Goal: Find contact information: Obtain details needed to contact an individual or organization

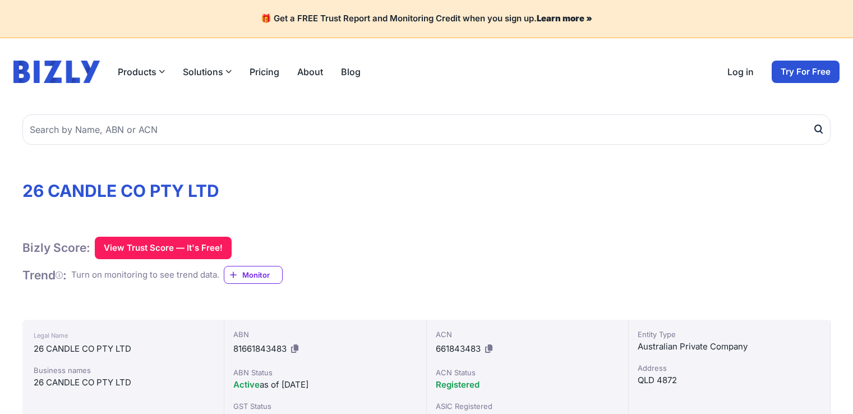
scroll to position [1599, 0]
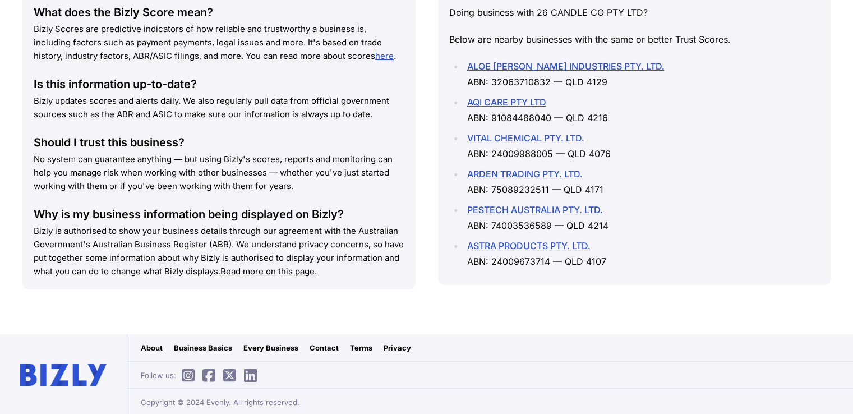
click at [315, 347] on link "Contact" at bounding box center [324, 347] width 29 height 11
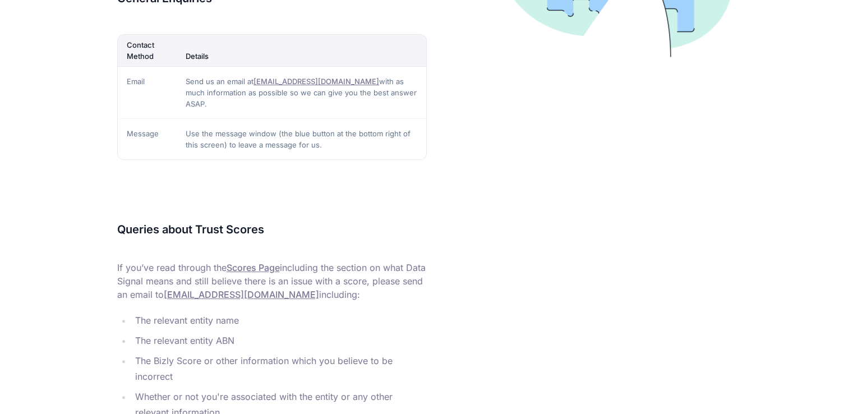
scroll to position [224, 0]
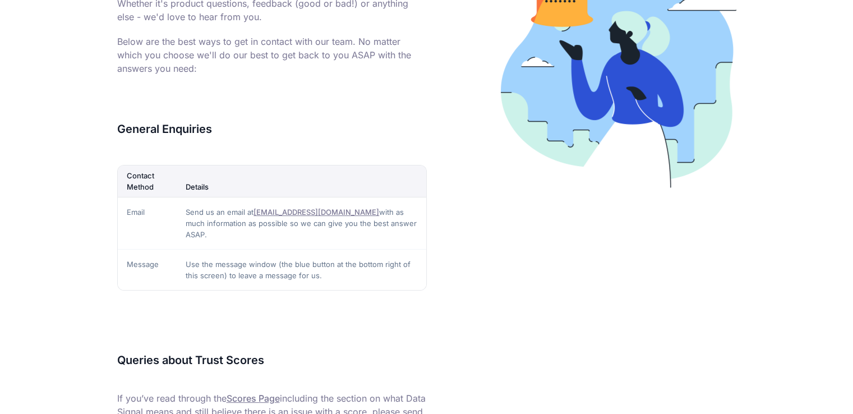
click at [270, 212] on link "[EMAIL_ADDRESS][DOMAIN_NAME]" at bounding box center [316, 211] width 126 height 9
